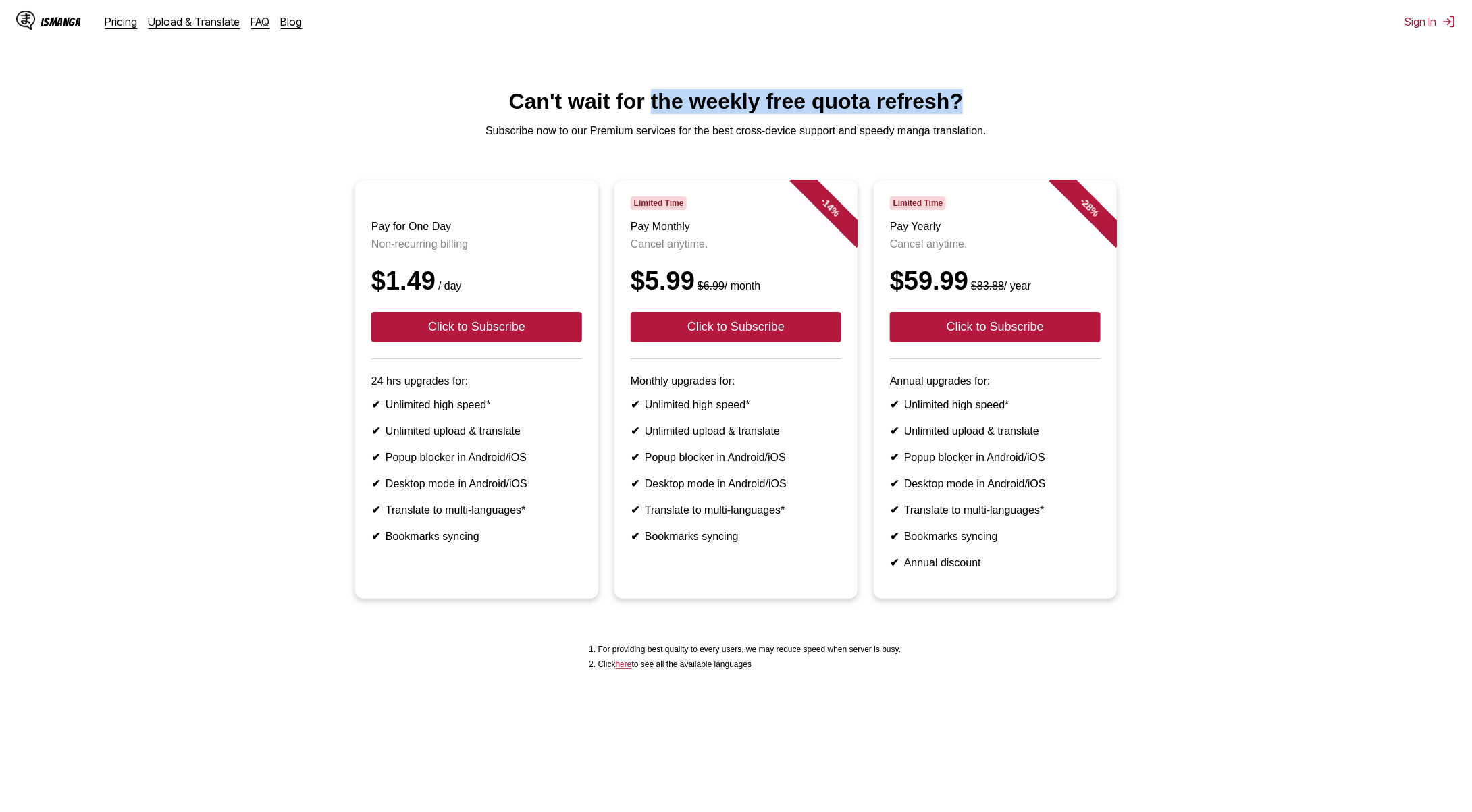
drag, startPoint x: 652, startPoint y: 100, endPoint x: 1003, endPoint y: 106, distance: 351.1
click at [1003, 106] on h1 "Can't wait for the weekly free quota refresh?" at bounding box center [736, 101] width 1451 height 25
click at [1003, 105] on h1 "Can't wait for the weekly free quota refresh?" at bounding box center [736, 101] width 1451 height 25
drag, startPoint x: 401, startPoint y: 400, endPoint x: 500, endPoint y: 401, distance: 99.0
click at [500, 388] on p "24 hrs upgrades for:" at bounding box center [477, 382] width 211 height 12
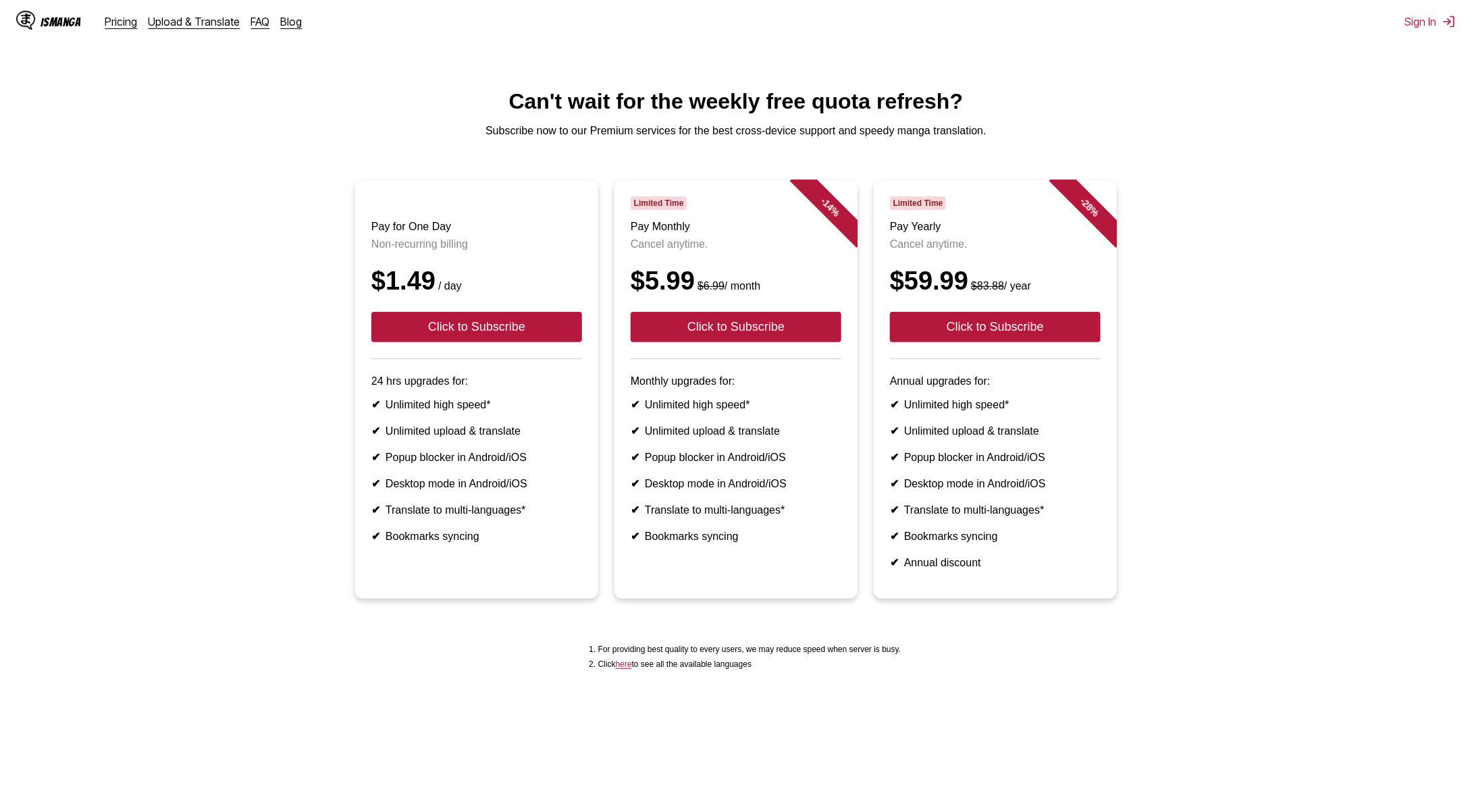
click at [498, 437] on ul "✔ Unlimited high speed* ✔ Unlimited upload & translate ✔ Popup blocker in Andro…" at bounding box center [477, 470] width 211 height 144
drag, startPoint x: 437, startPoint y: 447, endPoint x: 538, endPoint y: 451, distance: 101.1
click at [537, 437] on li "✔ Unlimited upload & translate" at bounding box center [477, 431] width 211 height 13
click at [543, 460] on ul "✔ Unlimited high speed* ✔ Unlimited upload & translate ✔ Popup blocker in Andro…" at bounding box center [477, 470] width 211 height 144
drag, startPoint x: 434, startPoint y: 474, endPoint x: 541, endPoint y: 479, distance: 107.1
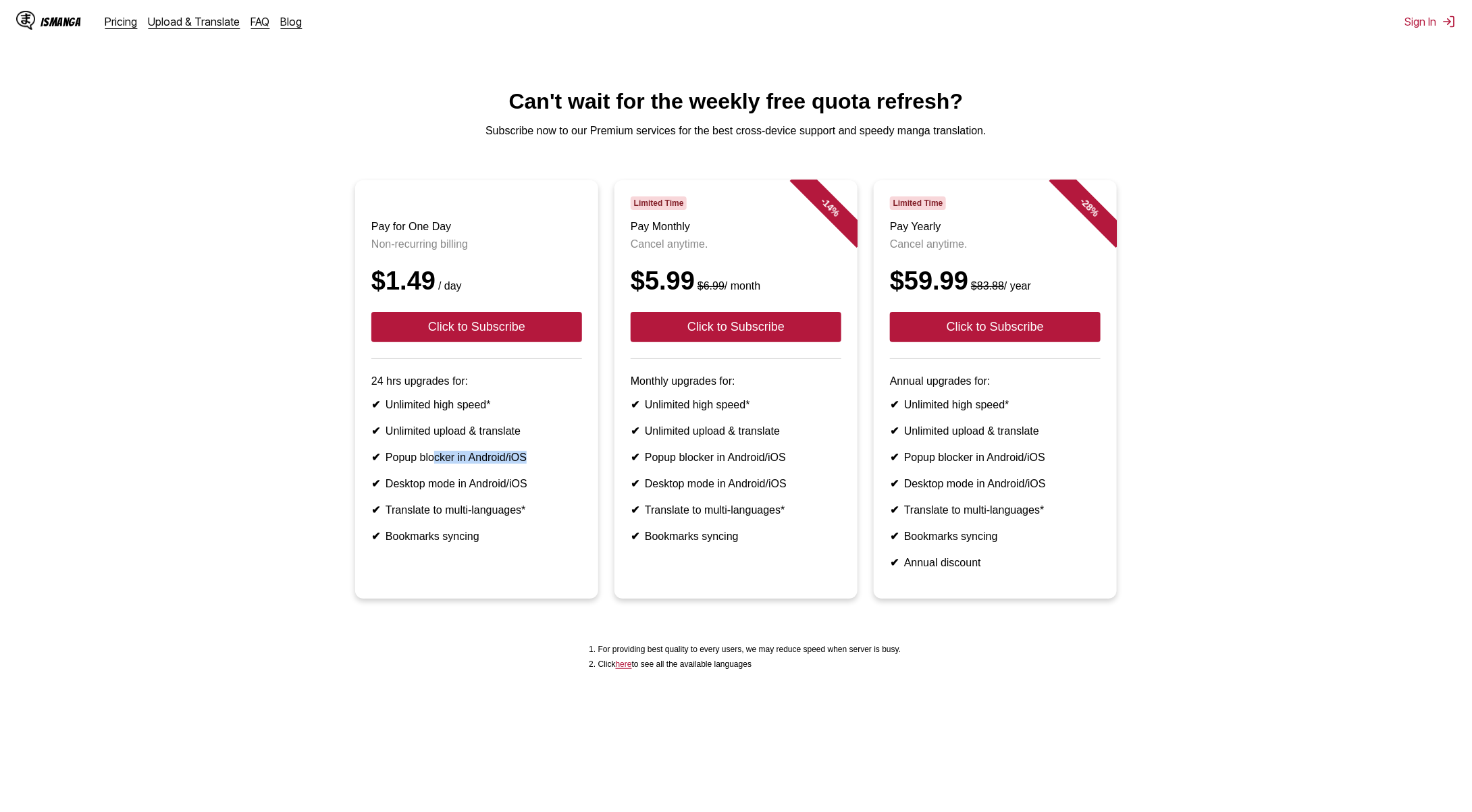
click at [541, 464] on li "✔ Popup blocker in Android/iOS" at bounding box center [477, 457] width 211 height 13
drag, startPoint x: 478, startPoint y: 500, endPoint x: 568, endPoint y: 506, distance: 90.2
click at [568, 490] on li "✔ Desktop mode in Android/iOS" at bounding box center [477, 483] width 211 height 13
click at [553, 490] on li "✔ Desktop mode in Android/iOS" at bounding box center [477, 483] width 211 height 13
drag, startPoint x: 464, startPoint y: 505, endPoint x: 538, endPoint y: 519, distance: 75.3
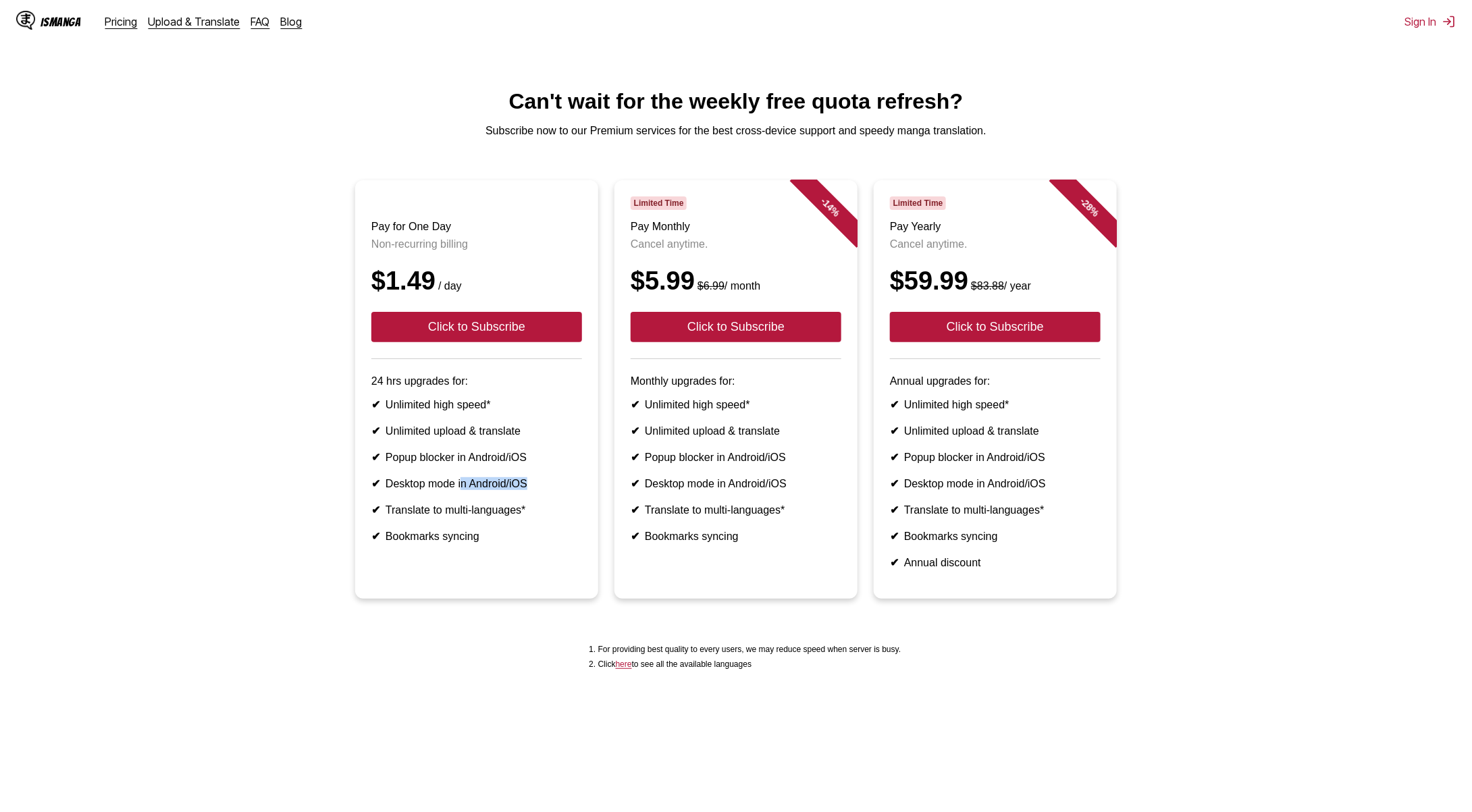
click at [536, 490] on li "✔ Desktop mode in Android/iOS" at bounding box center [477, 483] width 211 height 13
click at [533, 516] on li "✔ Translate to multi-languages*" at bounding box center [477, 510] width 211 height 13
drag, startPoint x: 430, startPoint y: 535, endPoint x: 562, endPoint y: 540, distance: 132.1
click at [562, 516] on li "✔ Translate to multi-languages*" at bounding box center [477, 510] width 211 height 13
click at [383, 579] on article "Pay for One Day Non-recurring billing $1.49 / day Click to Subscribe 24 hrs upg…" at bounding box center [477, 390] width 243 height 419
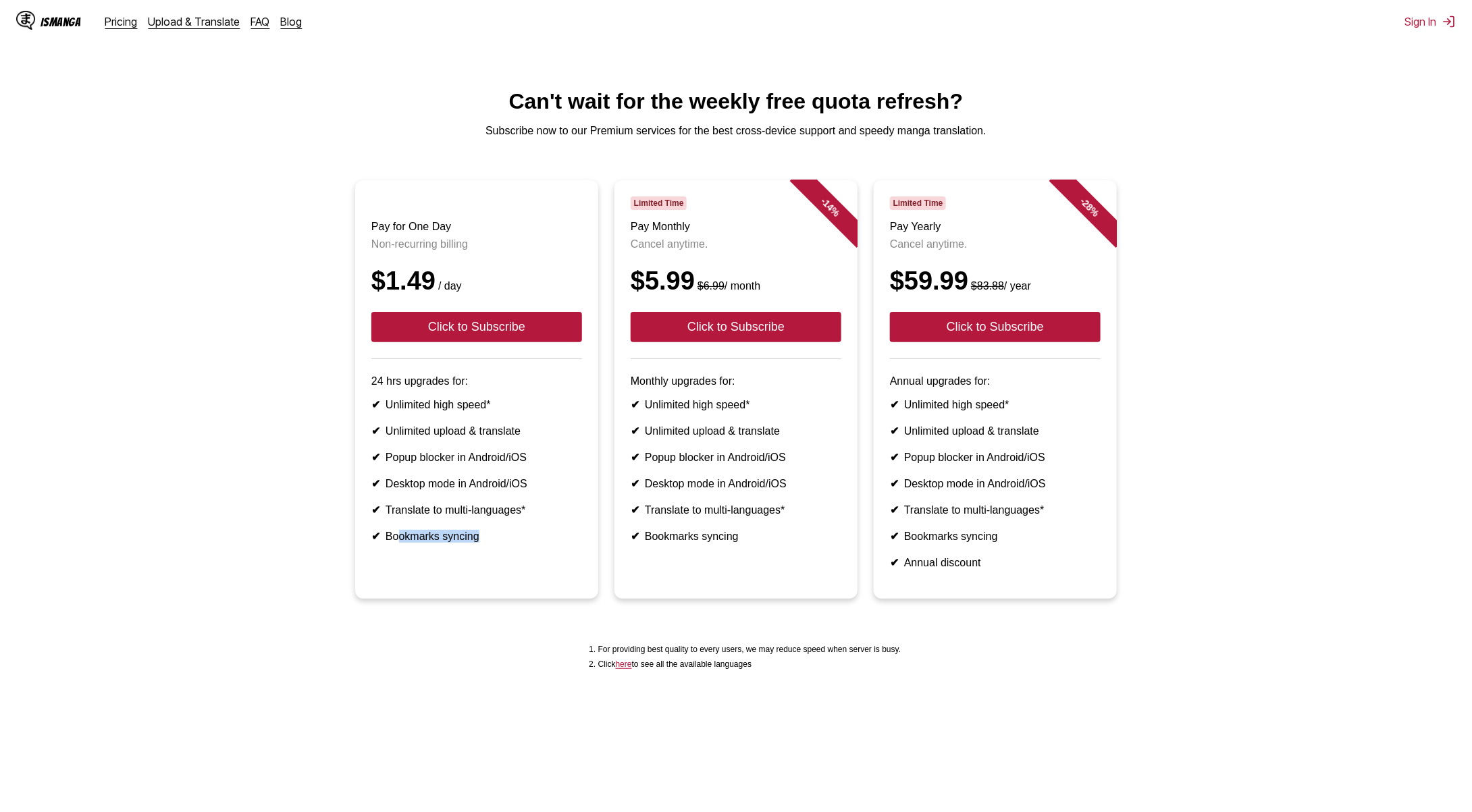
drag, startPoint x: 401, startPoint y: 565, endPoint x: 552, endPoint y: 573, distance: 151.2
click at [552, 573] on article "Pay for One Day Non-recurring billing $1.49 / day Click to Subscribe 24 hrs upg…" at bounding box center [477, 390] width 243 height 419
click at [551, 575] on article "Pay for One Day Non-recurring billing $1.49 / day Click to Subscribe 24 hrs upg…" at bounding box center [477, 390] width 243 height 419
click at [521, 543] on li "✔ Bookmarks syncing" at bounding box center [477, 536] width 211 height 13
